Goal: Information Seeking & Learning: Learn about a topic

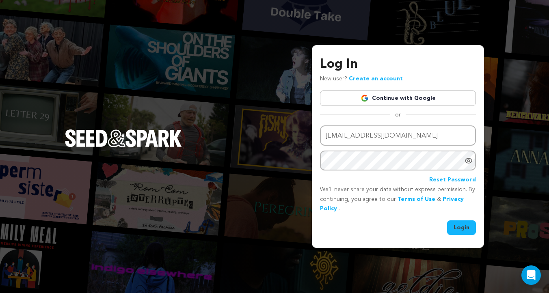
click at [471, 232] on button "Login" at bounding box center [461, 228] width 29 height 15
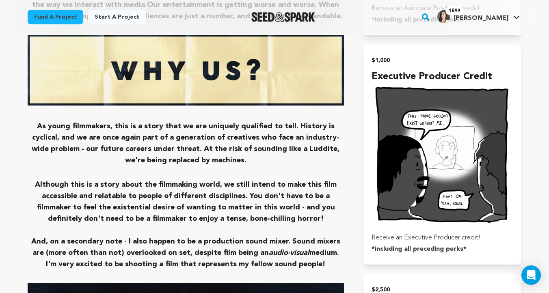
scroll to position [2259, 0]
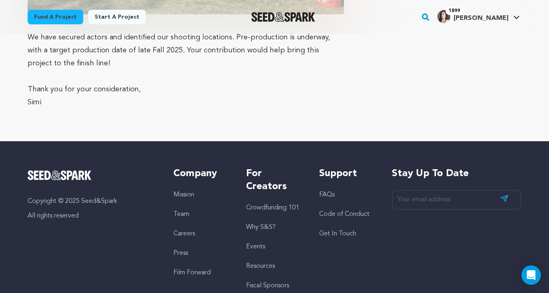
scroll to position [2198, 0]
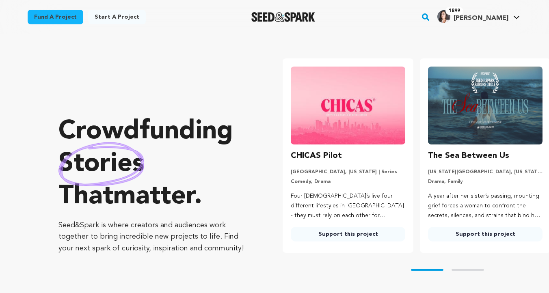
type input "[EMAIL_ADDRESS][DOMAIN_NAME]"
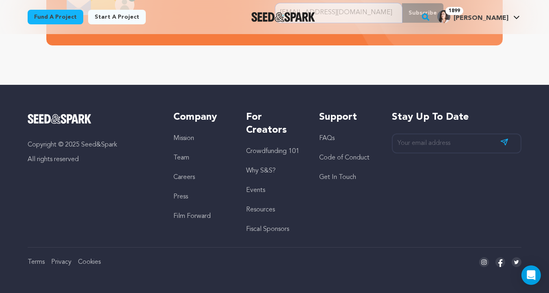
scroll to position [0, 144]
click at [177, 136] on link "Mission" at bounding box center [184, 138] width 21 height 7
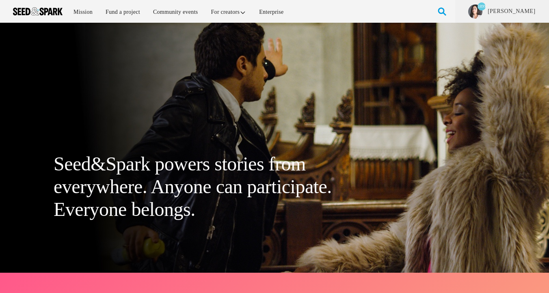
type input "[EMAIL_ADDRESS][DOMAIN_NAME]"
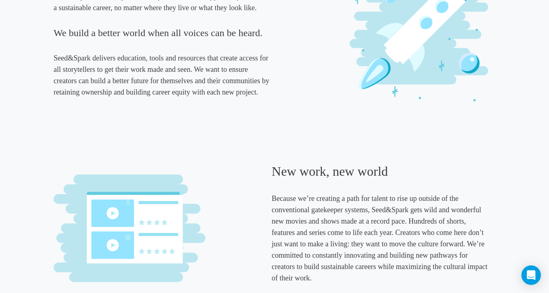
scroll to position [671, 0]
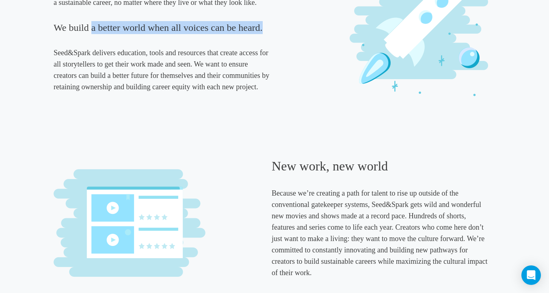
drag, startPoint x: 266, startPoint y: 27, endPoint x: 90, endPoint y: 26, distance: 176.0
click at [90, 26] on h4 "We build a better world when all voices can be heard." at bounding box center [162, 27] width 217 height 13
copy h4 "a better world when all voices can be heard."
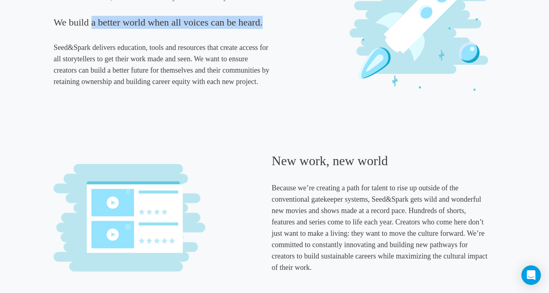
scroll to position [691, 0]
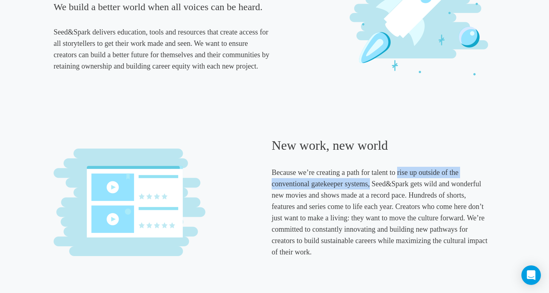
drag, startPoint x: 345, startPoint y: 182, endPoint x: 398, endPoint y: 172, distance: 53.3
click at [397, 172] on h5 "Because we’re creating a path for talent to rise up outside of the conventional…" at bounding box center [380, 212] width 217 height 91
copy h5 "rise up outside of the conventional gatekeeper systems,"
